Goal: Task Accomplishment & Management: Use online tool/utility

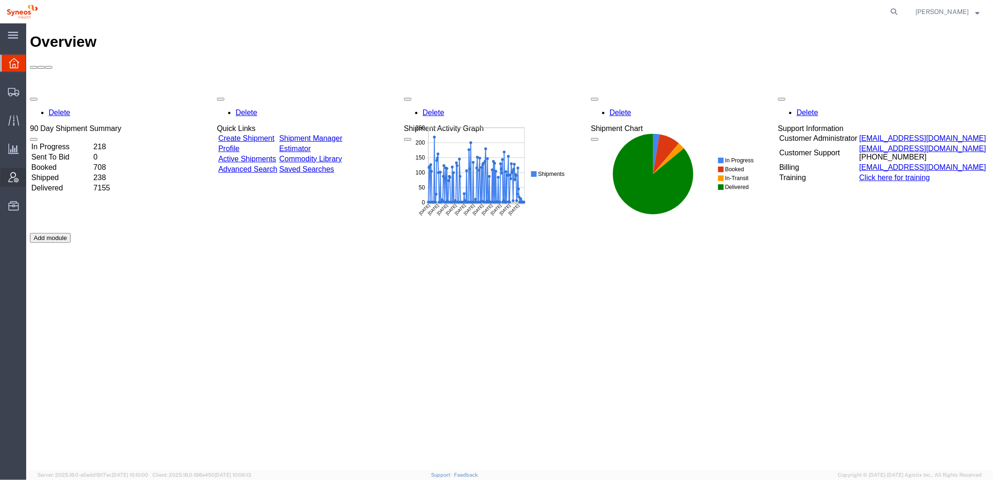
click at [12, 174] on icon at bounding box center [13, 177] width 10 height 10
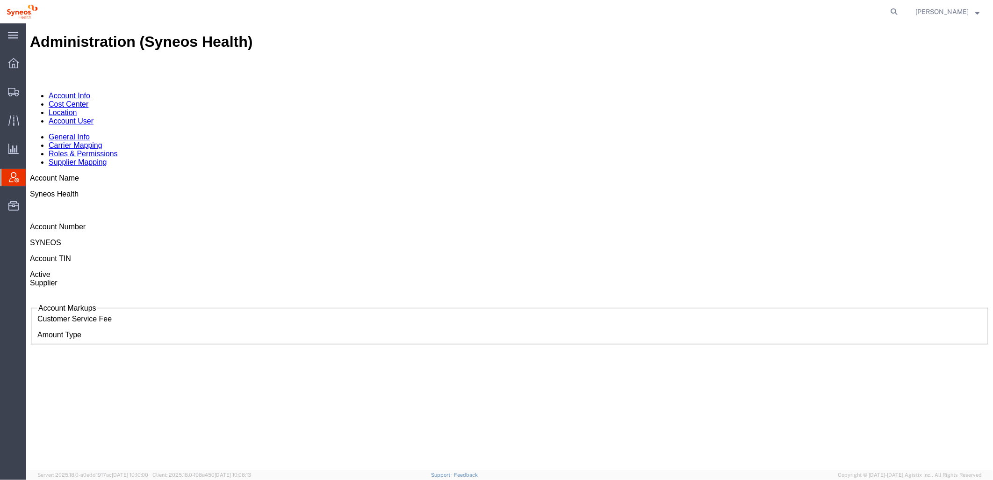
click at [93, 116] on link "Account User" at bounding box center [70, 120] width 45 height 8
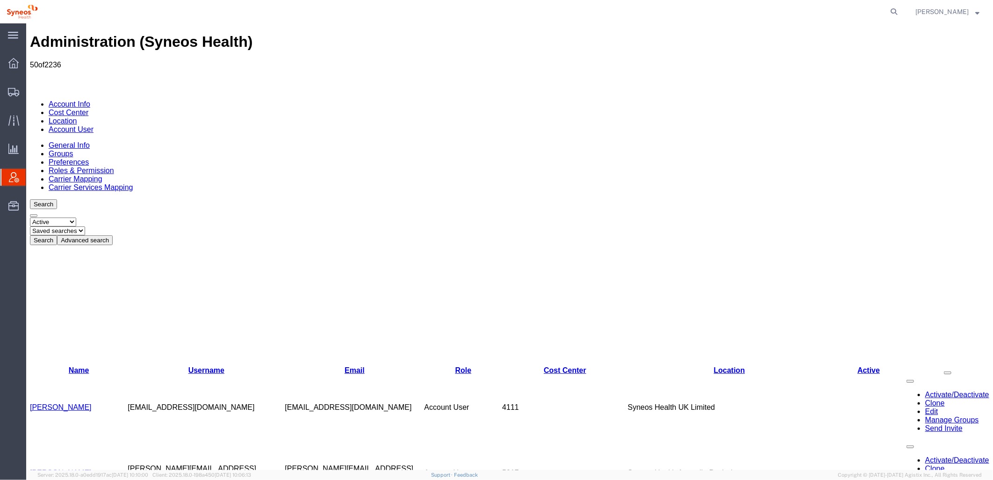
click at [112, 235] on button "Advanced search" at bounding box center [85, 240] width 56 height 10
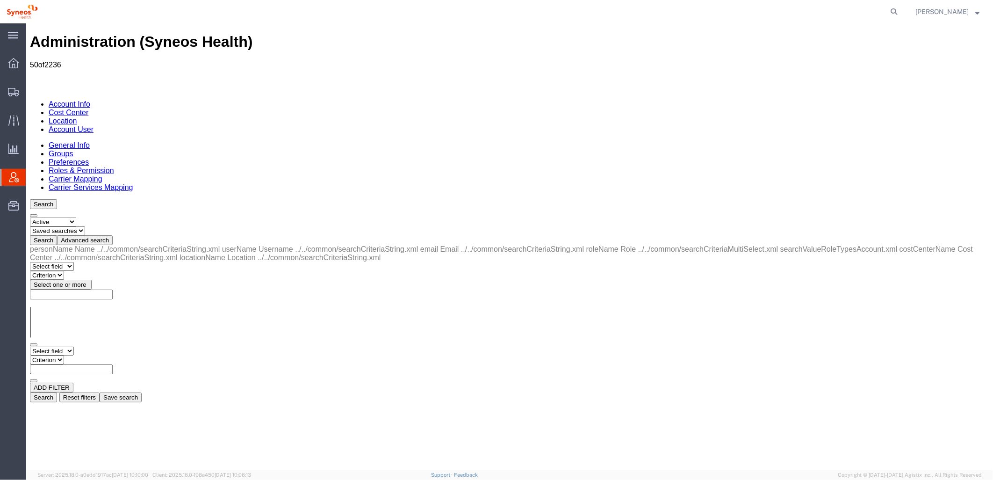
click at [73, 346] on select "Select field Cost Center Email Location Name Role Username" at bounding box center [51, 350] width 44 height 9
select select "locationName"
click at [29, 346] on select "Select field Cost Center Email Location Name Role Username" at bounding box center [51, 350] width 44 height 9
click at [86, 355] on select "Criterion contains does not contain is is blank is not blank starts with" at bounding box center [57, 359] width 56 height 9
select select "contains"
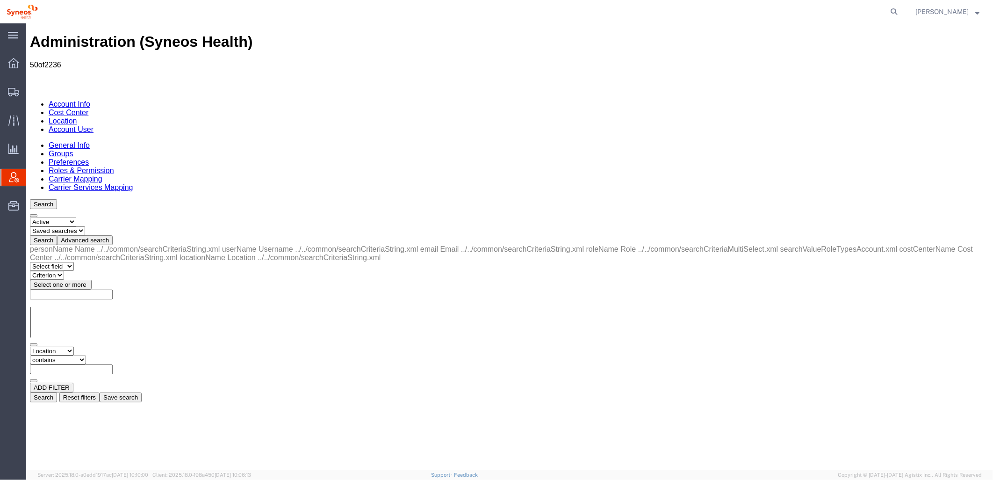
click at [86, 355] on select "Criterion contains does not contain is is blank is not blank starts with" at bounding box center [57, 359] width 56 height 9
type input "zdnu"
click at [57, 392] on button "Search" at bounding box center [42, 397] width 27 height 10
